Goal: Task Accomplishment & Management: Use online tool/utility

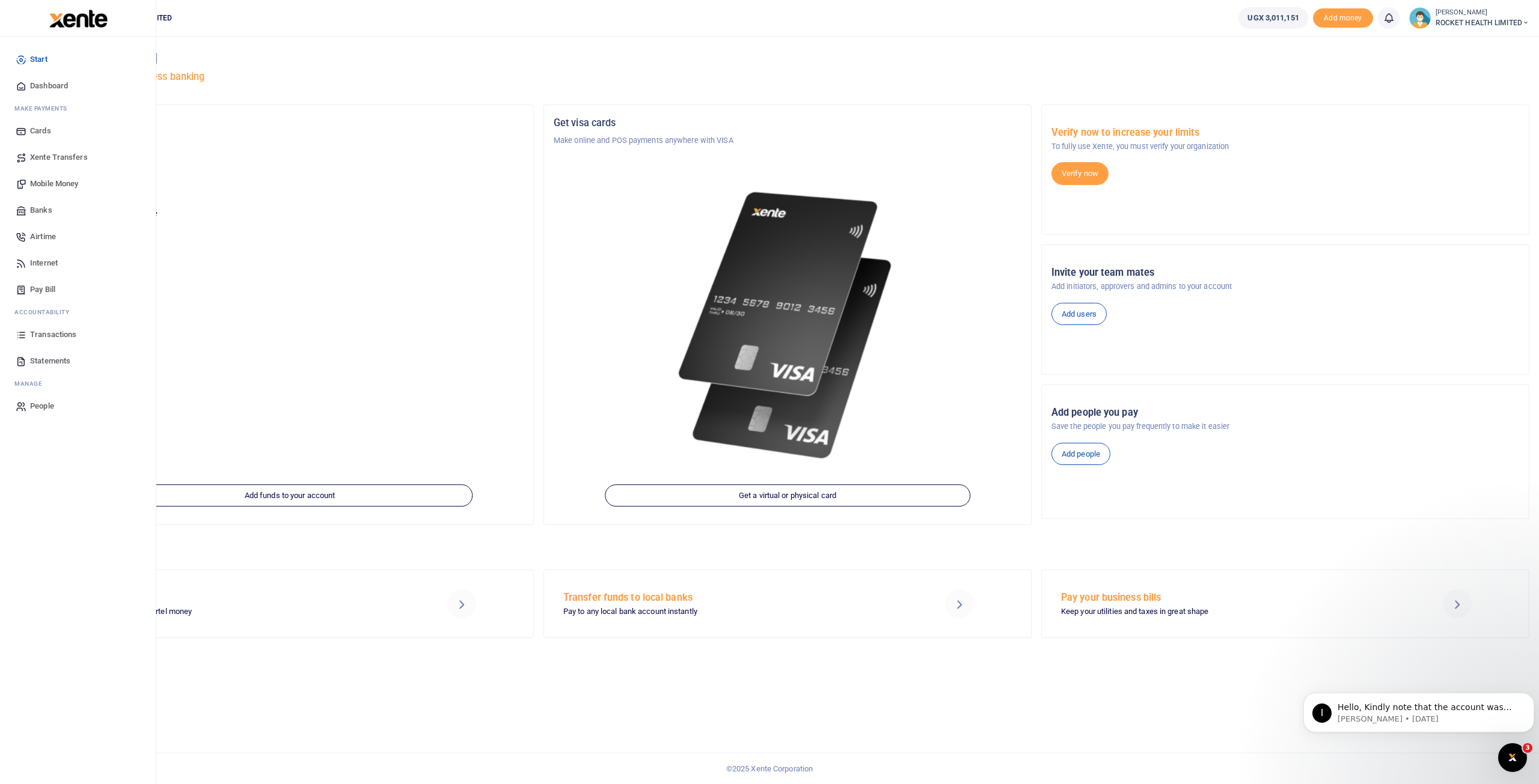
click at [59, 333] on span "Transactions" at bounding box center [53, 335] width 46 height 12
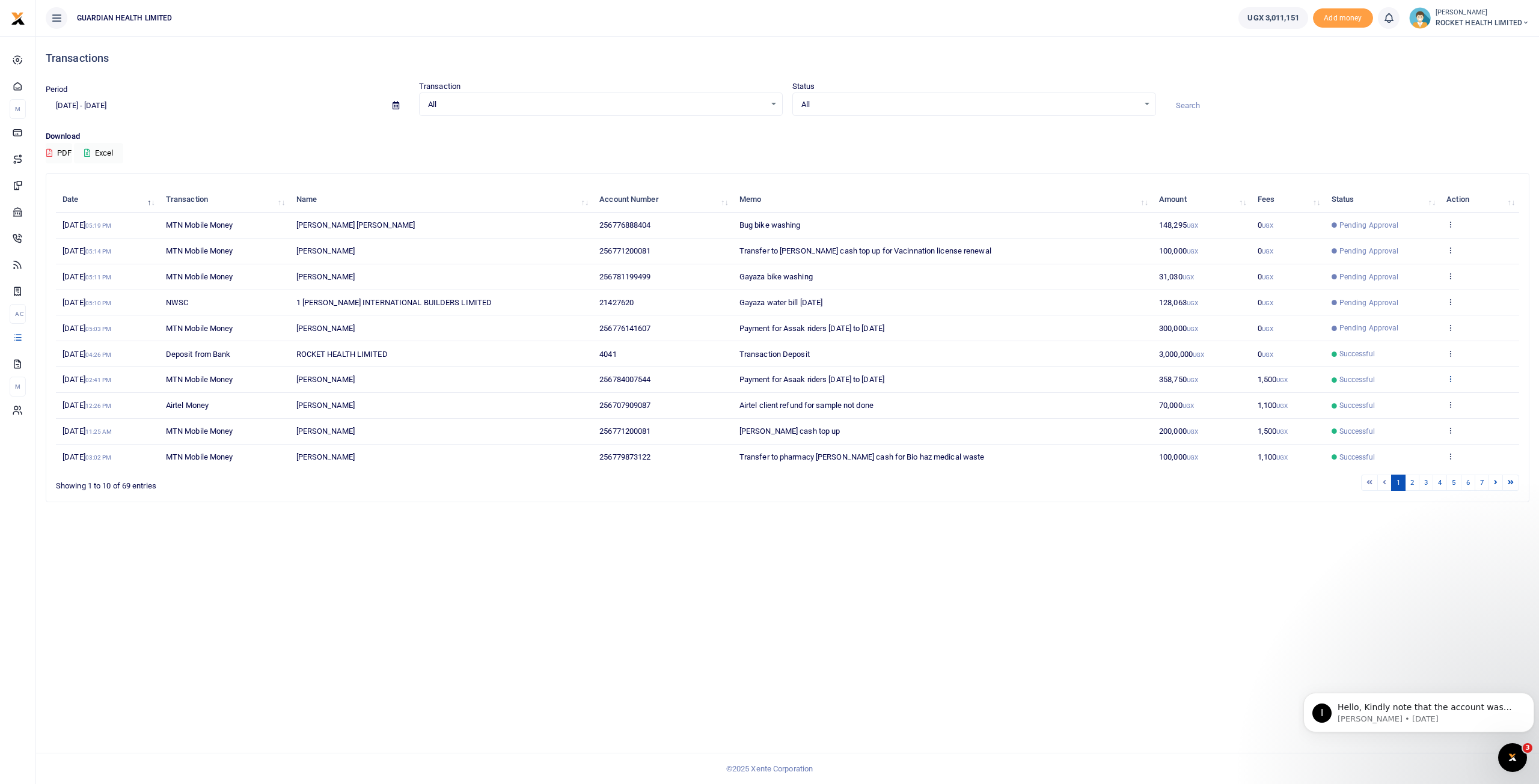
click at [1452, 375] on icon at bounding box center [1450, 378] width 8 height 8
click at [1392, 423] on link "Send again" at bounding box center [1407, 425] width 95 height 17
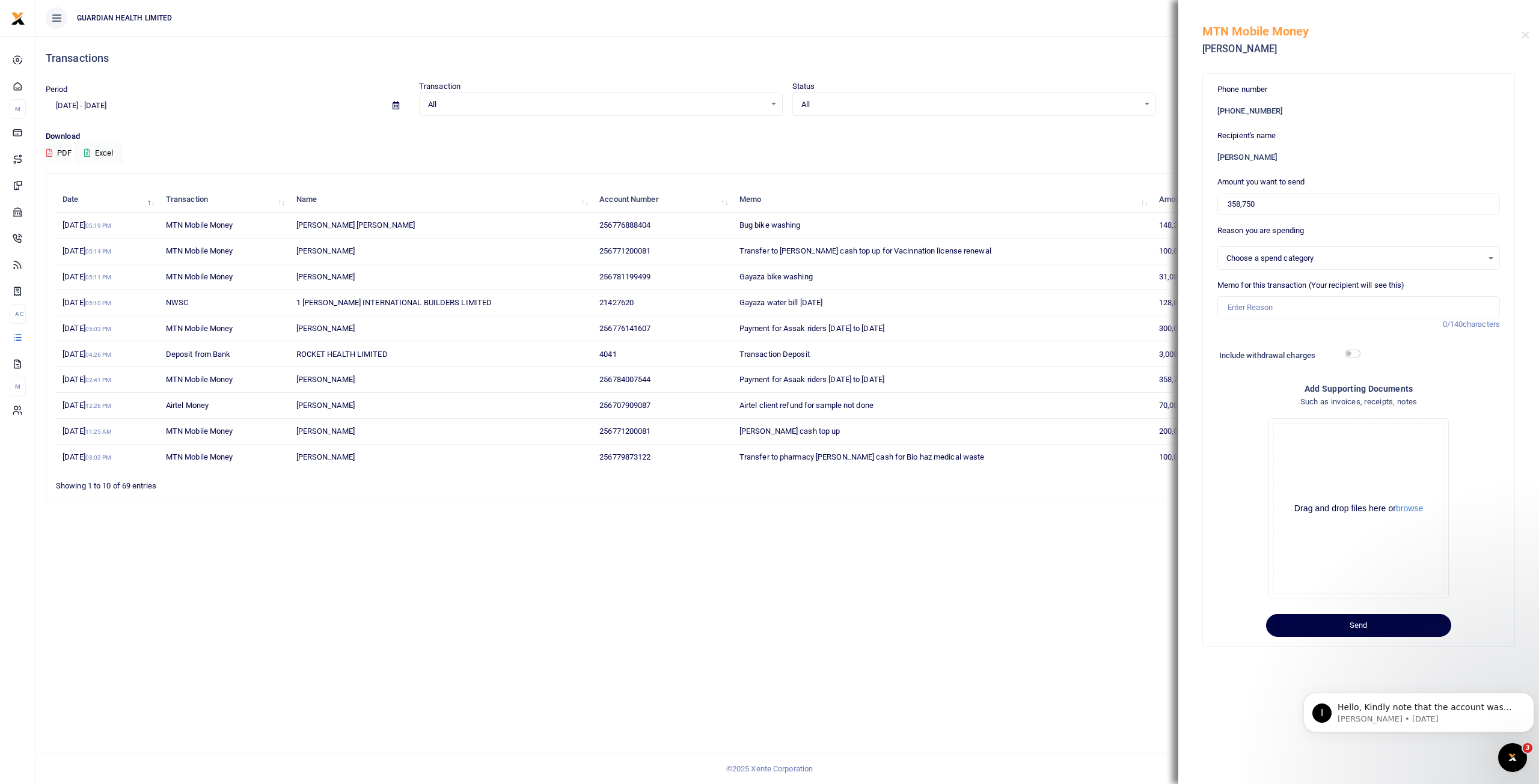
select select "5436"
click at [1262, 200] on input "358,750" at bounding box center [1359, 204] width 283 height 23
type input "350,000"
click at [1307, 304] on input "Memo for this transaction (Your recipient will see this)" at bounding box center [1359, 308] width 283 height 23
type input "Payment for Asaak riders 11th to 17th Aug"
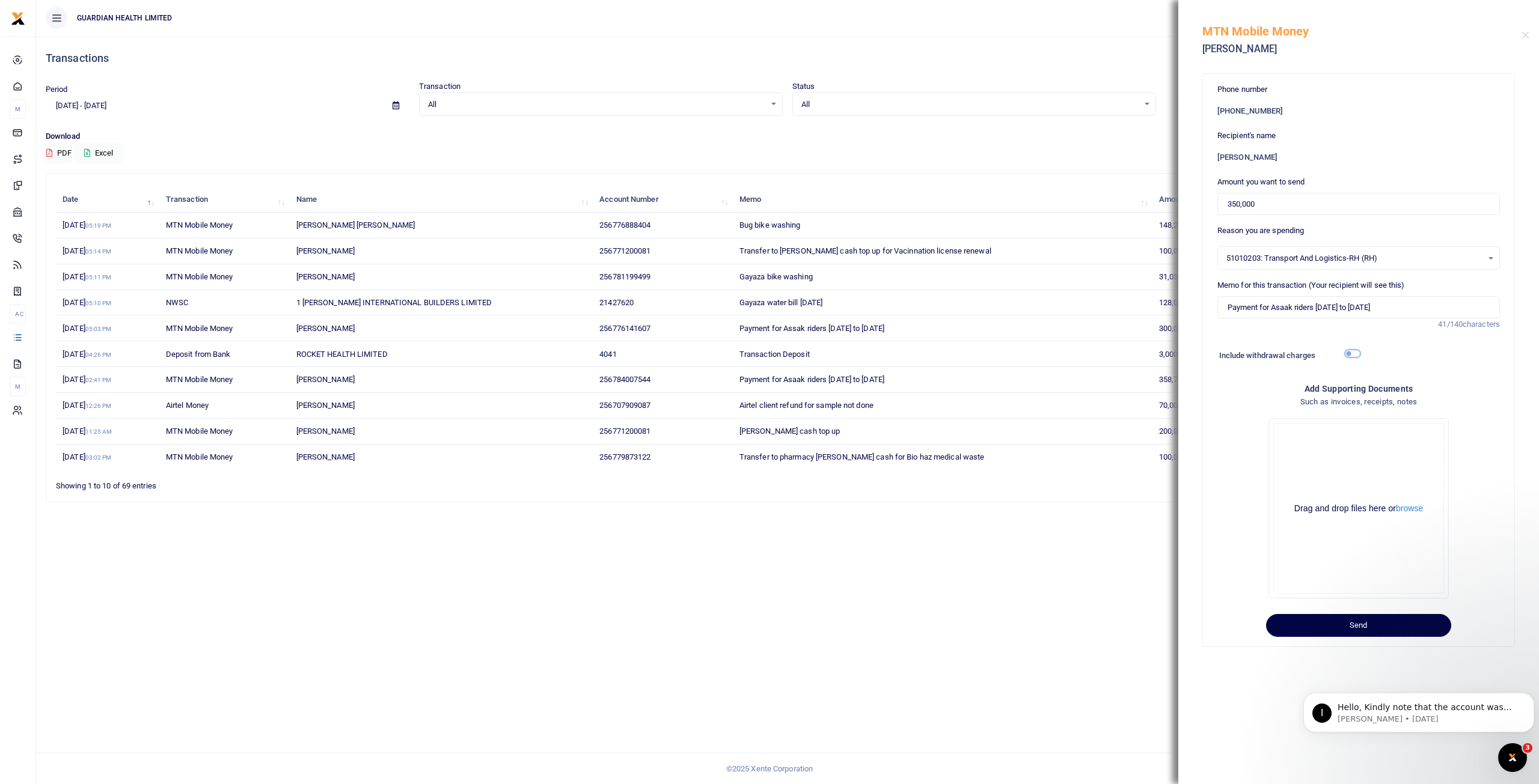
click at [1355, 350] on input "checkbox" at bounding box center [1352, 353] width 16 height 8
checkbox input "true"
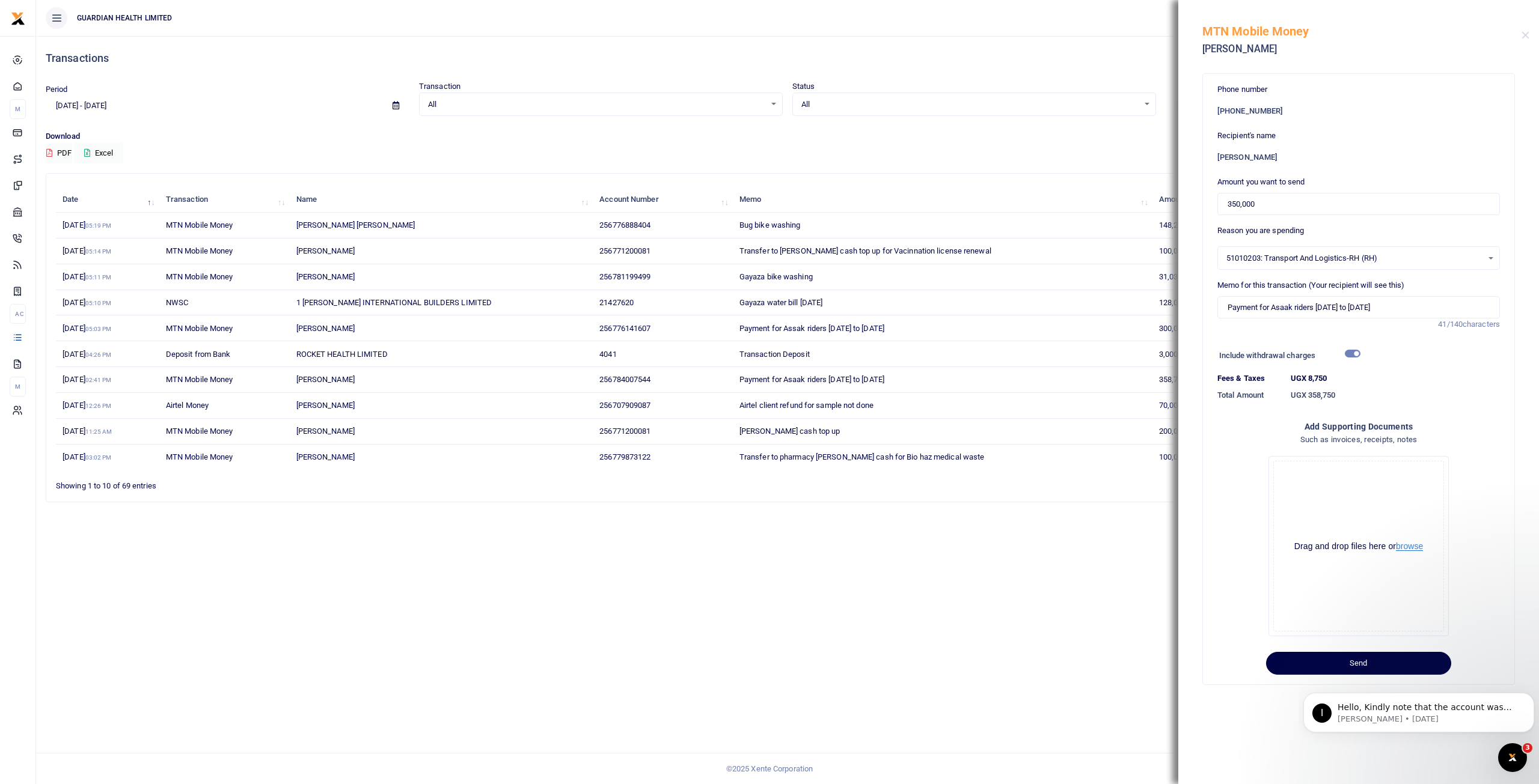
click at [1413, 547] on button "browse" at bounding box center [1409, 546] width 27 height 9
click at [1344, 665] on button "Send" at bounding box center [1359, 664] width 185 height 23
